Goal: Book appointment/travel/reservation

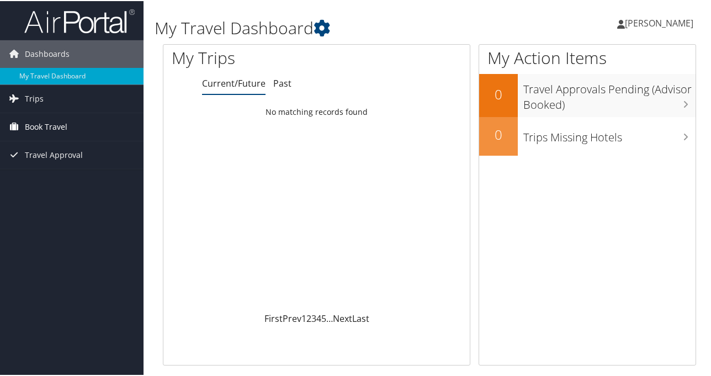
click at [78, 125] on link "Book Travel" at bounding box center [71, 126] width 143 height 28
click at [50, 122] on span "Book Travel" at bounding box center [46, 126] width 42 height 28
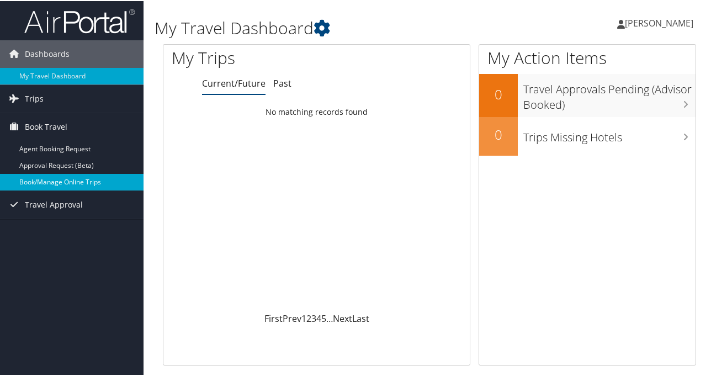
click at [42, 181] on link "Book/Manage Online Trips" at bounding box center [71, 181] width 143 height 17
